Goal: Check status

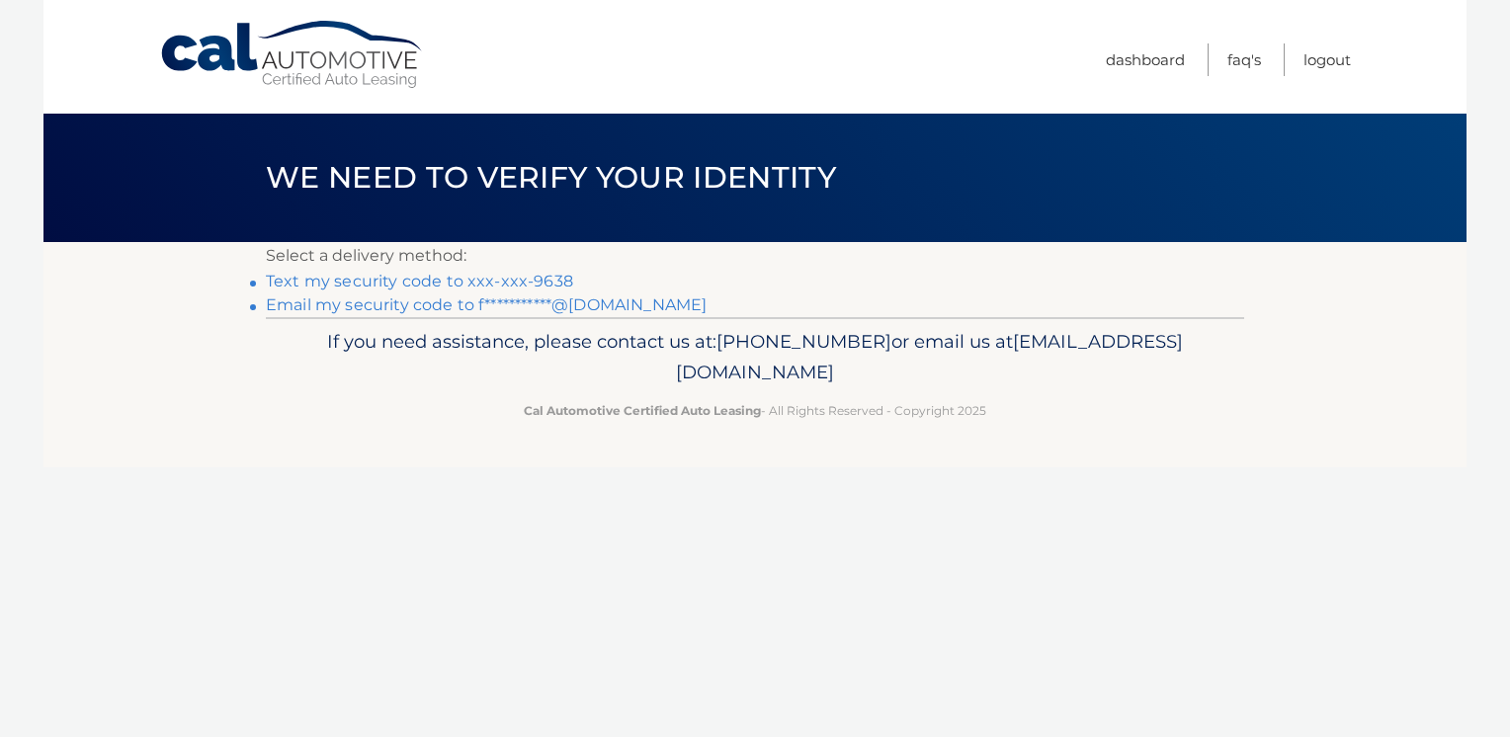
click at [494, 282] on link "Text my security code to xxx-xxx-9638" at bounding box center [419, 281] width 307 height 19
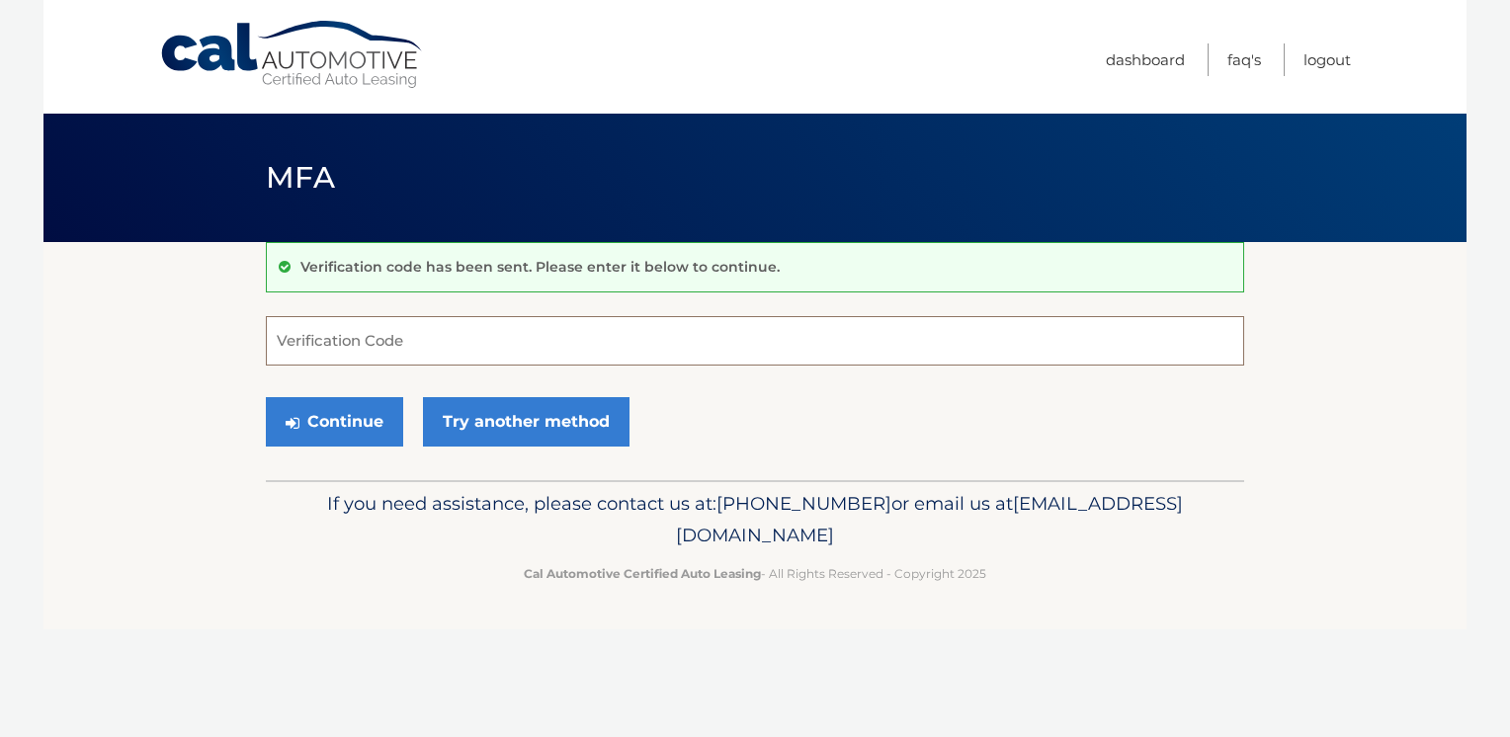
click at [467, 348] on input "Verification Code" at bounding box center [755, 340] width 978 height 49
type input "450617"
click at [346, 415] on button "Continue" at bounding box center [334, 421] width 137 height 49
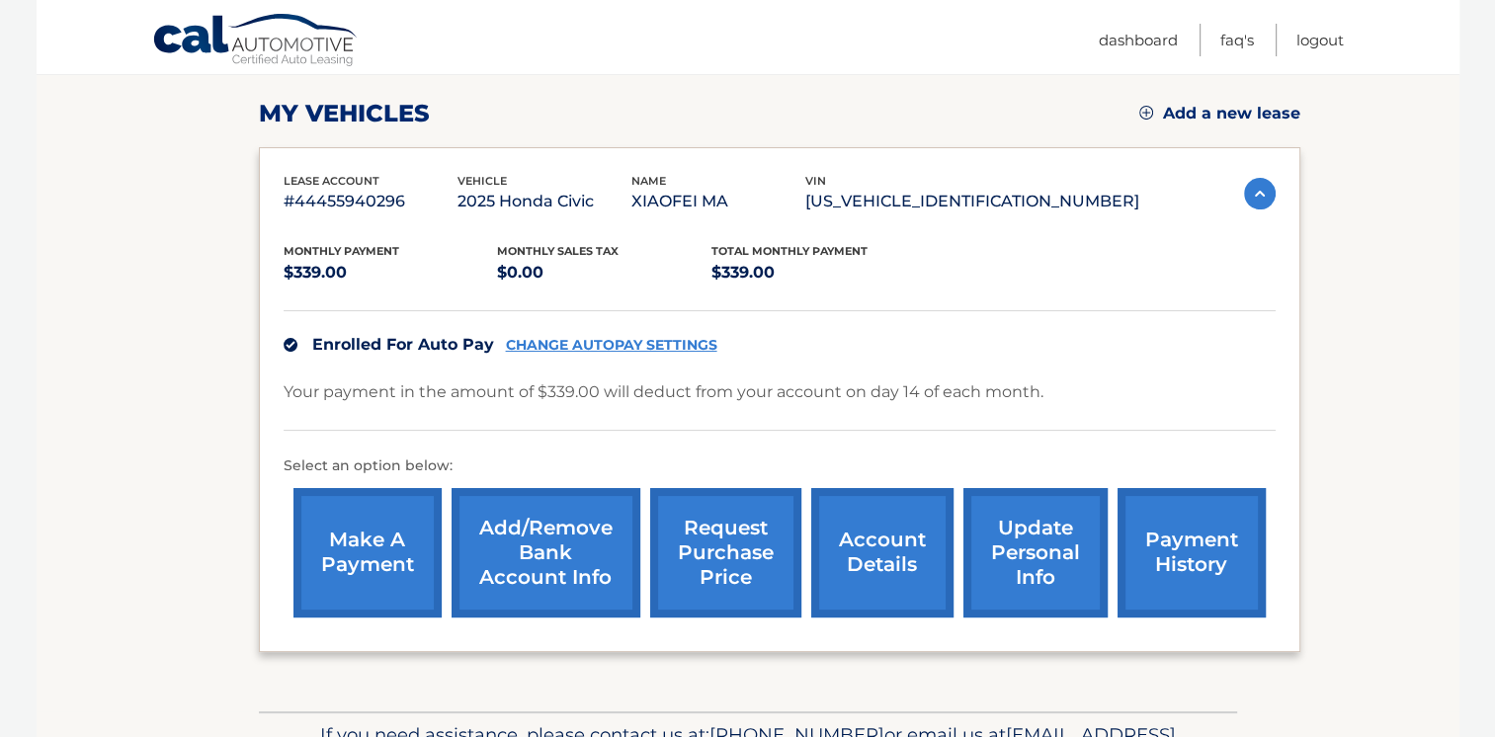
scroll to position [297, 0]
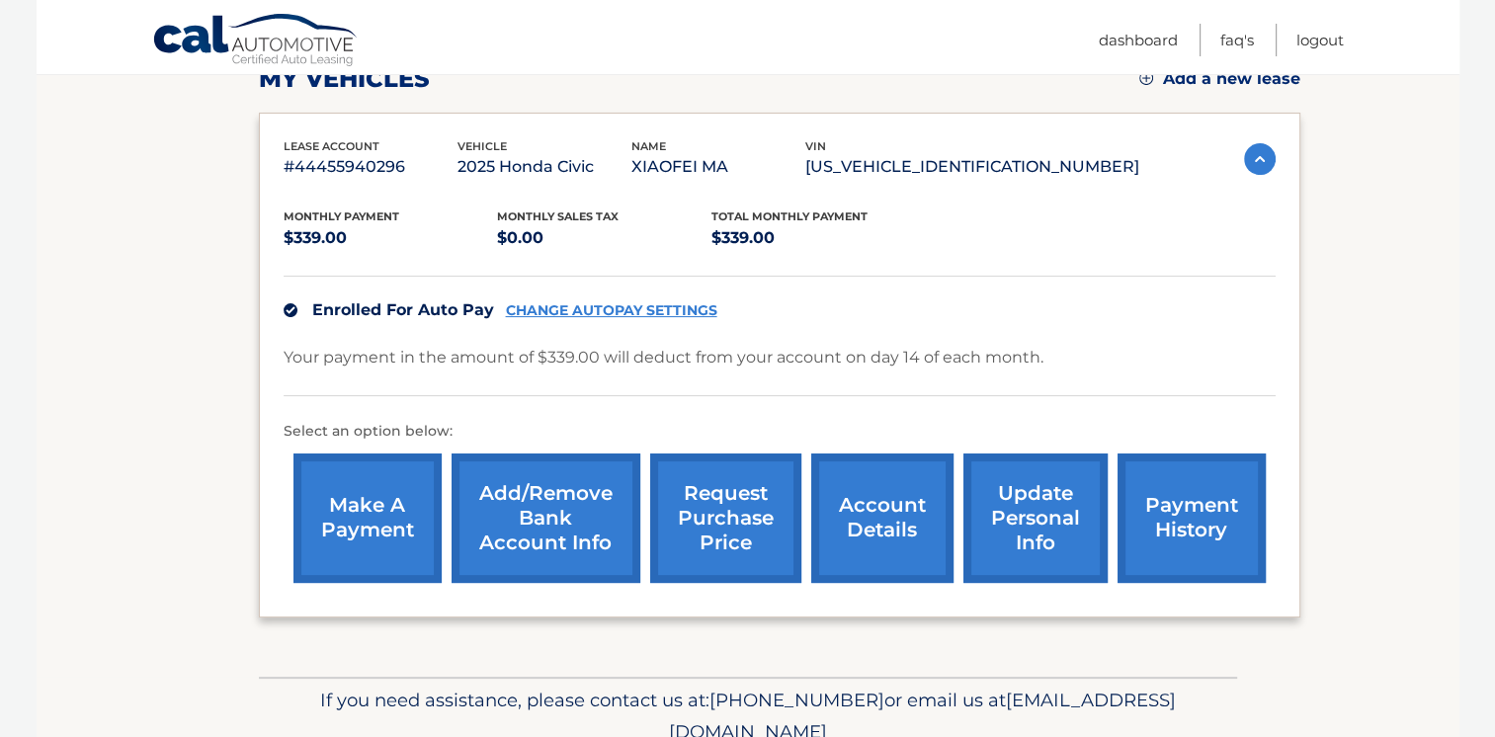
click at [1196, 522] on link "payment history" at bounding box center [1192, 518] width 148 height 129
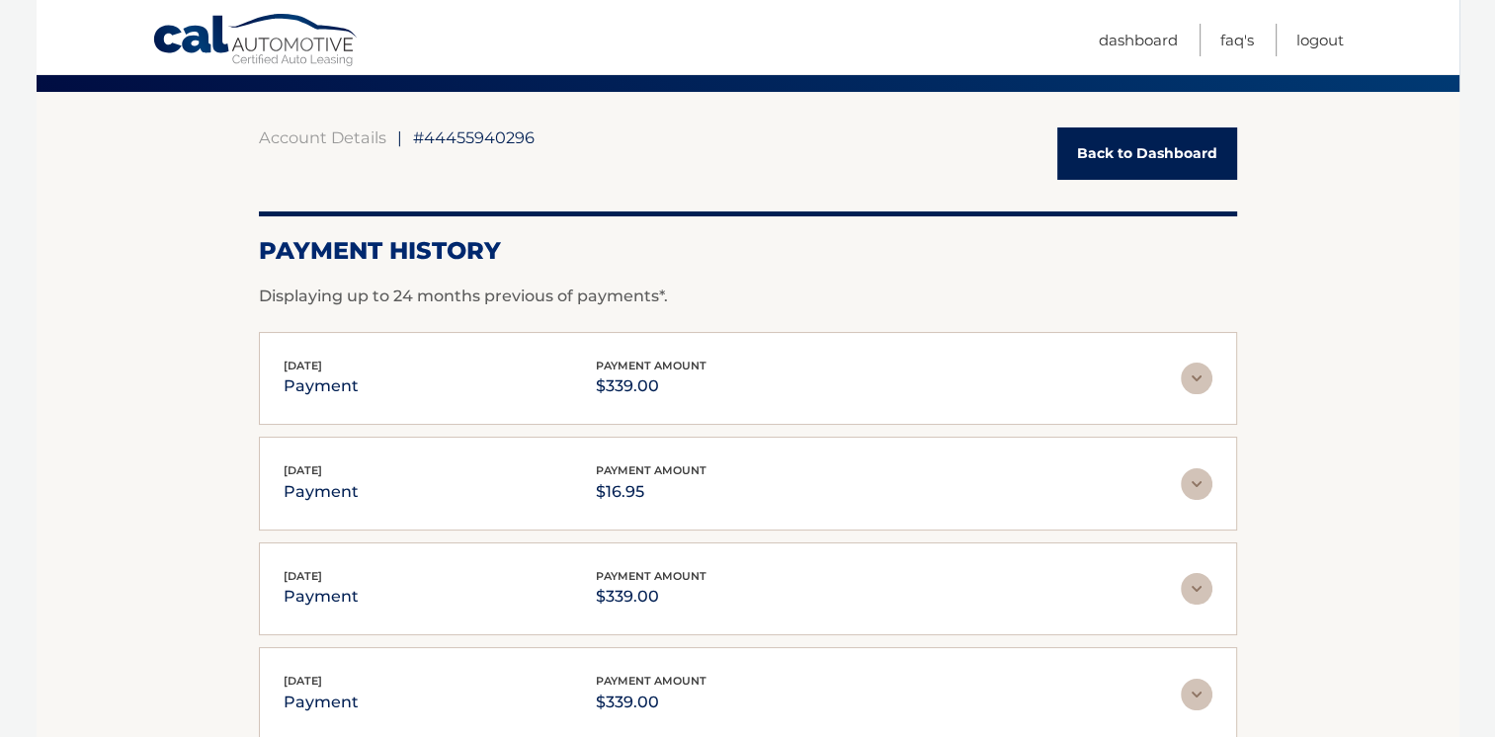
scroll to position [198, 0]
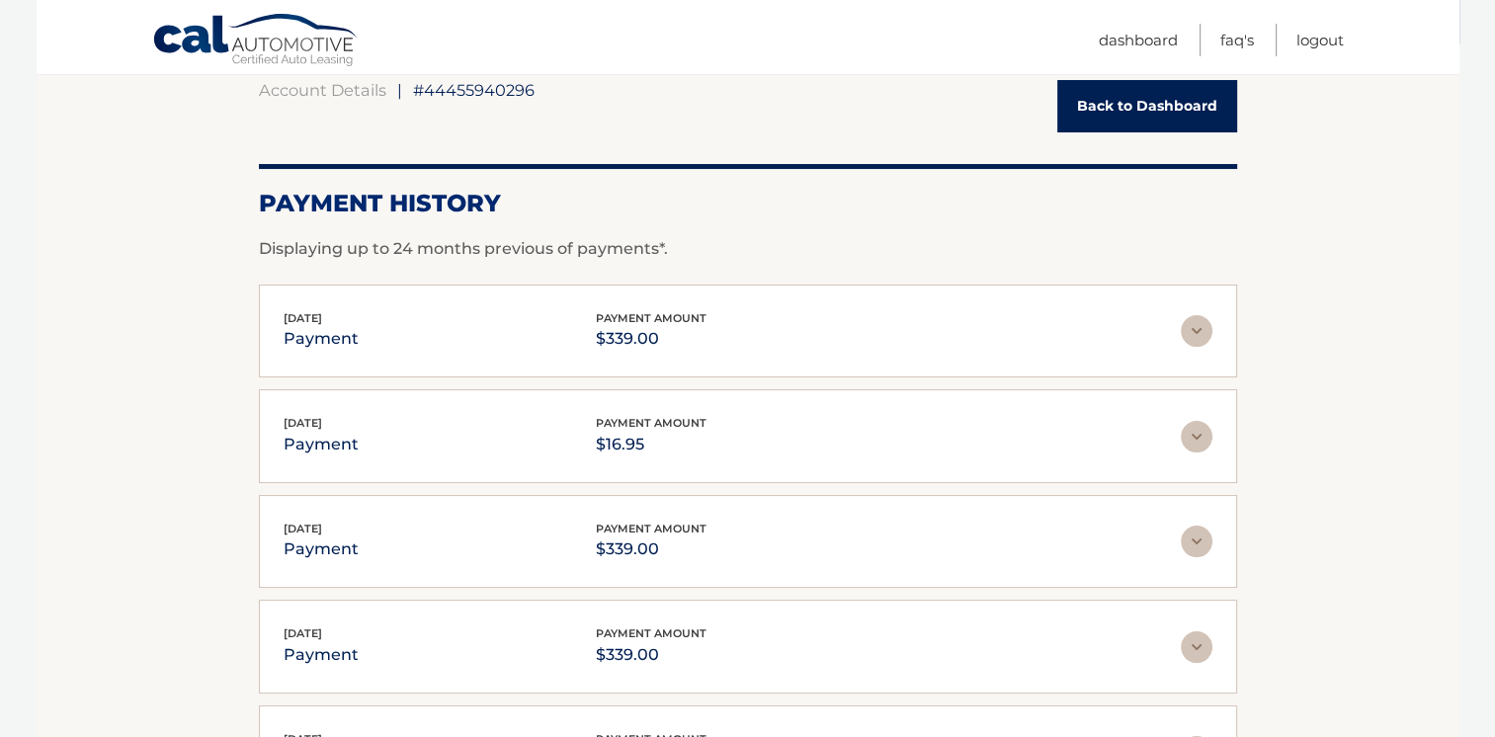
click at [1200, 330] on img at bounding box center [1197, 331] width 32 height 32
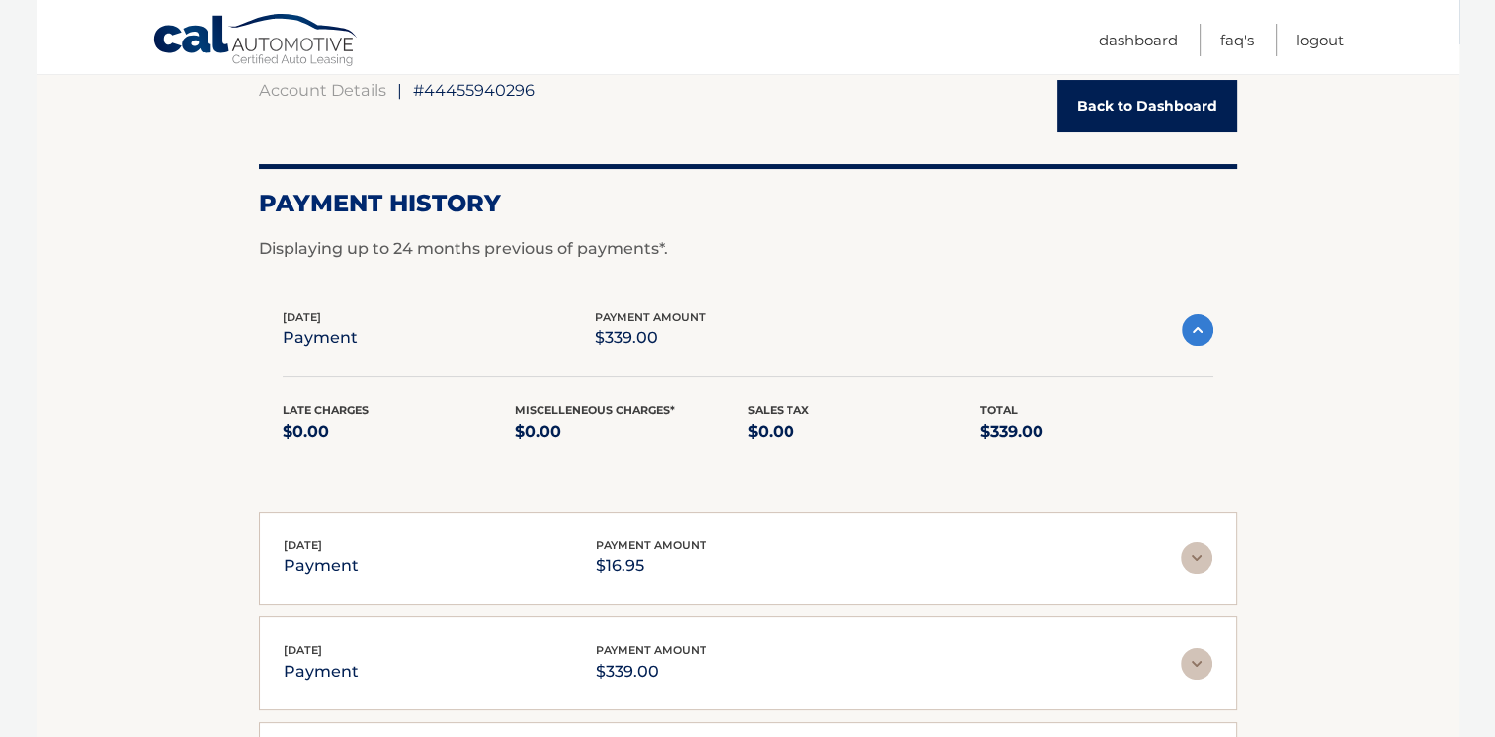
click at [1200, 330] on img at bounding box center [1198, 330] width 32 height 32
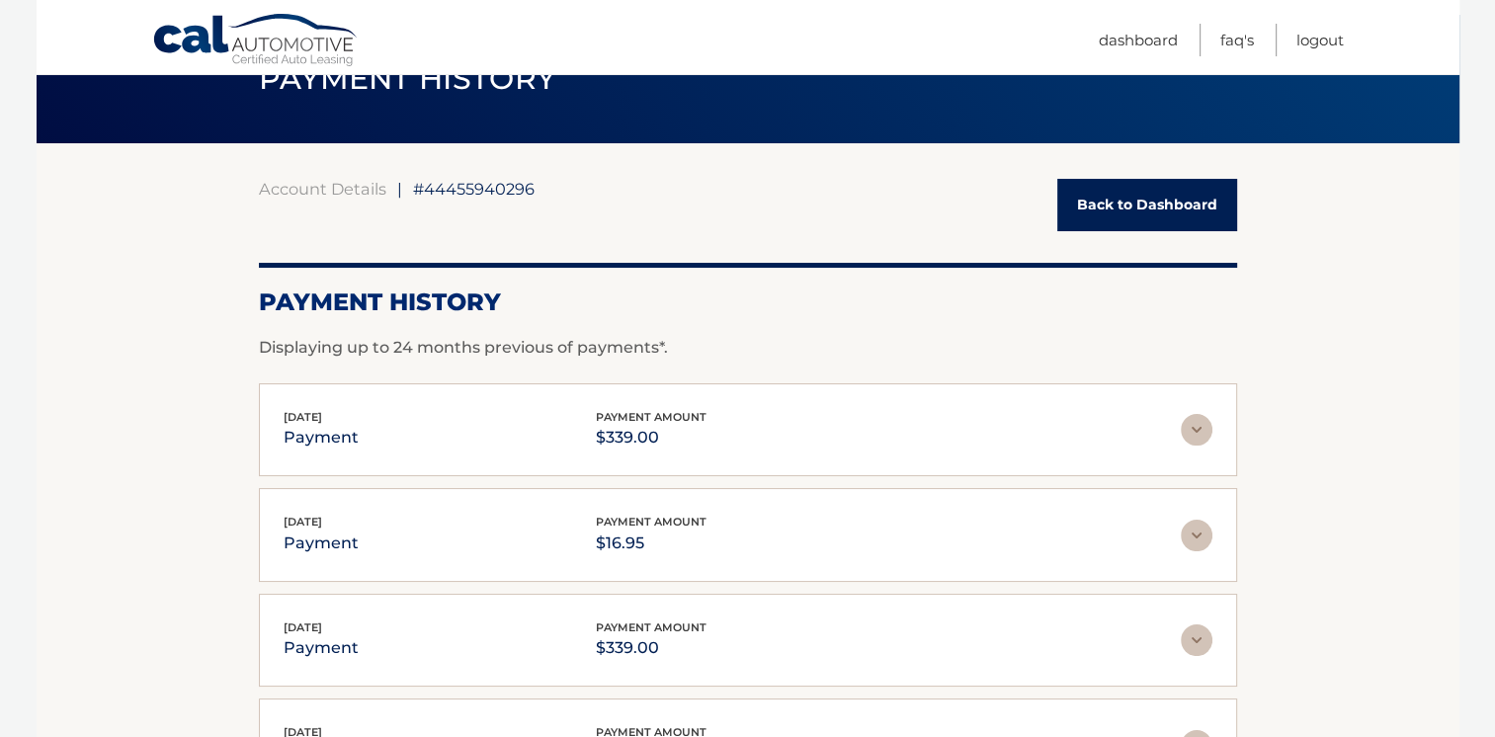
scroll to position [0, 0]
